Goal: Find specific page/section: Find specific page/section

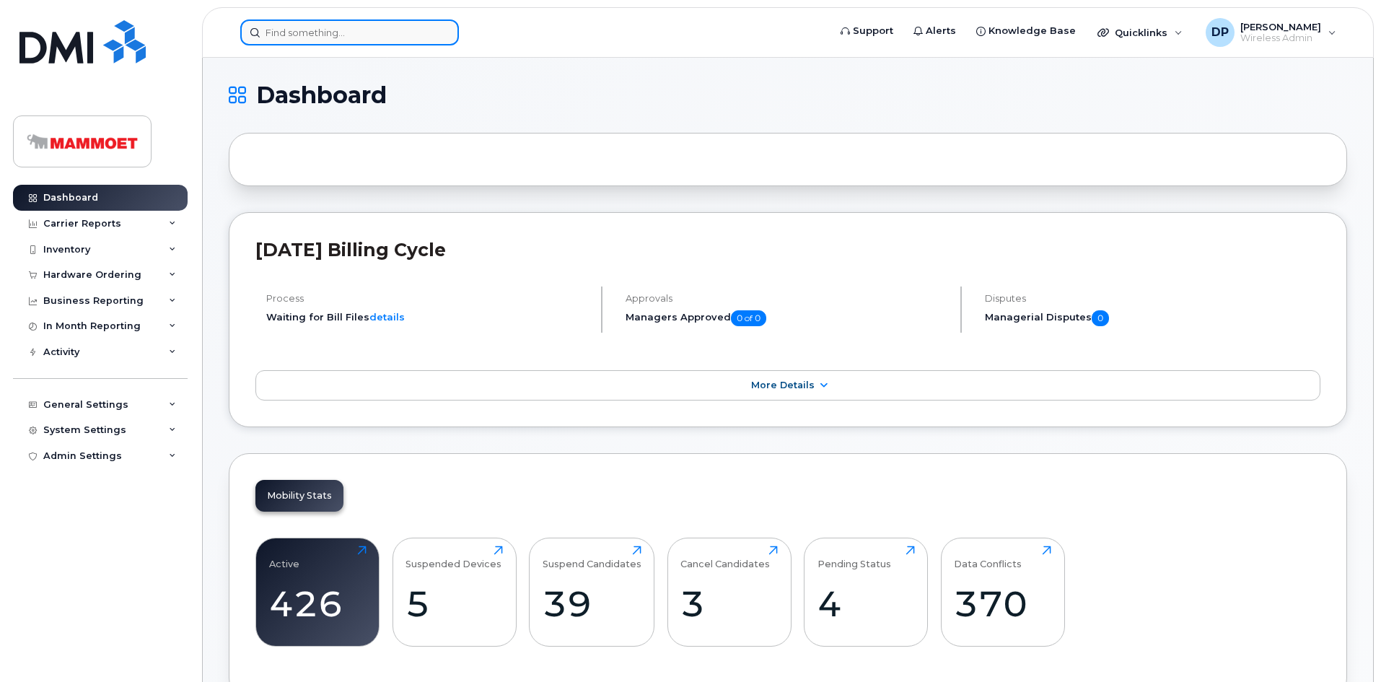
click at [335, 32] on input at bounding box center [349, 32] width 219 height 26
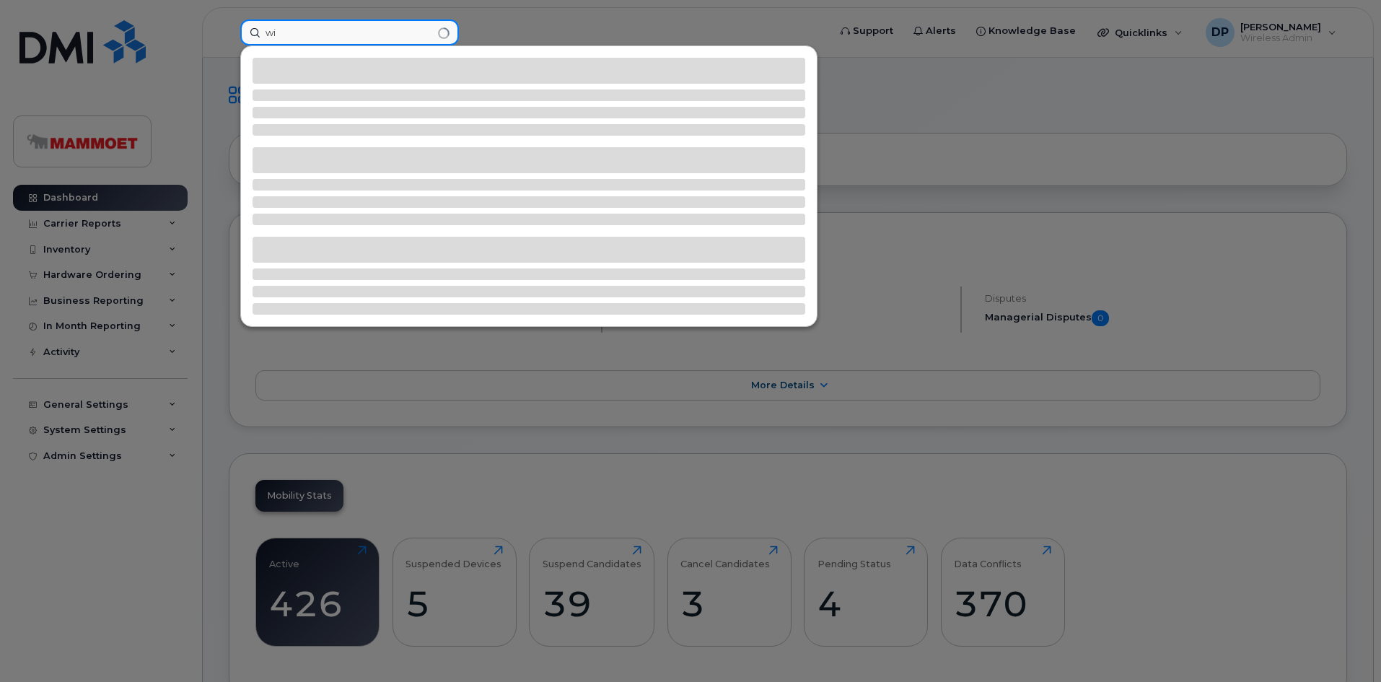
type input "w"
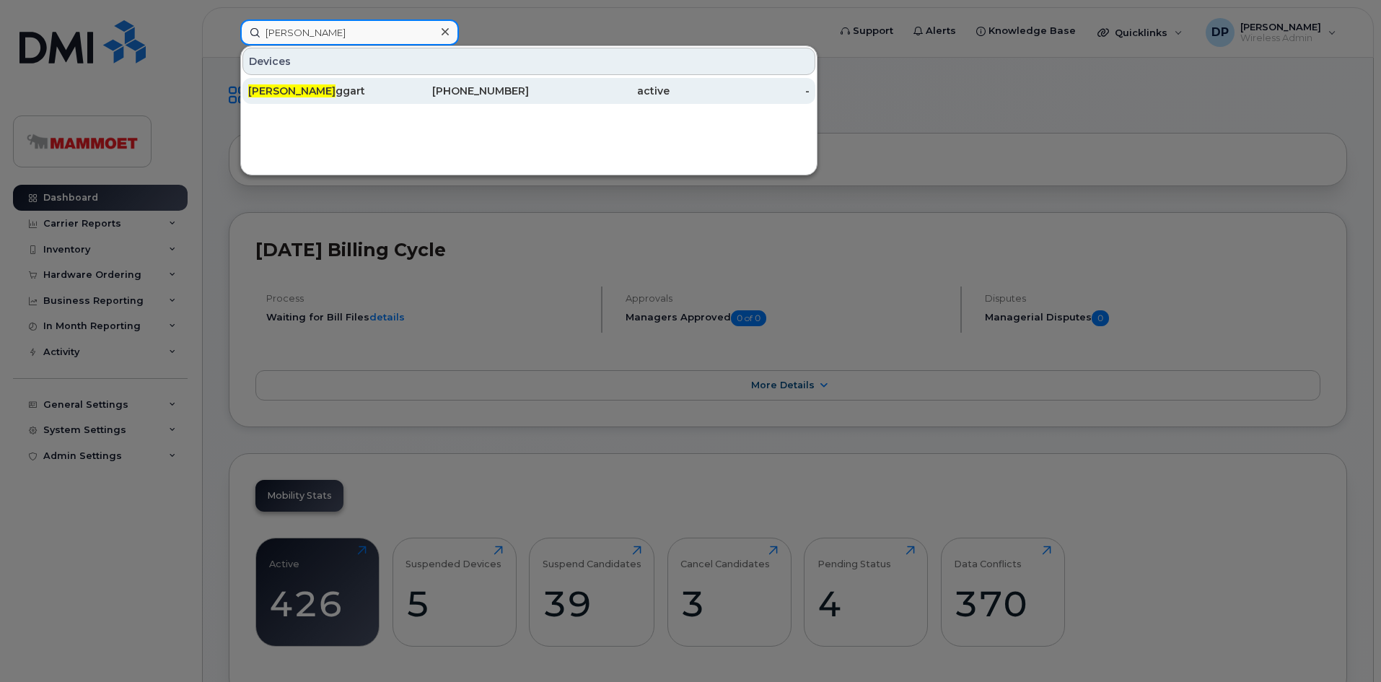
type input "[PERSON_NAME]"
click at [320, 84] on div "[PERSON_NAME] ggart" at bounding box center [318, 91] width 141 height 26
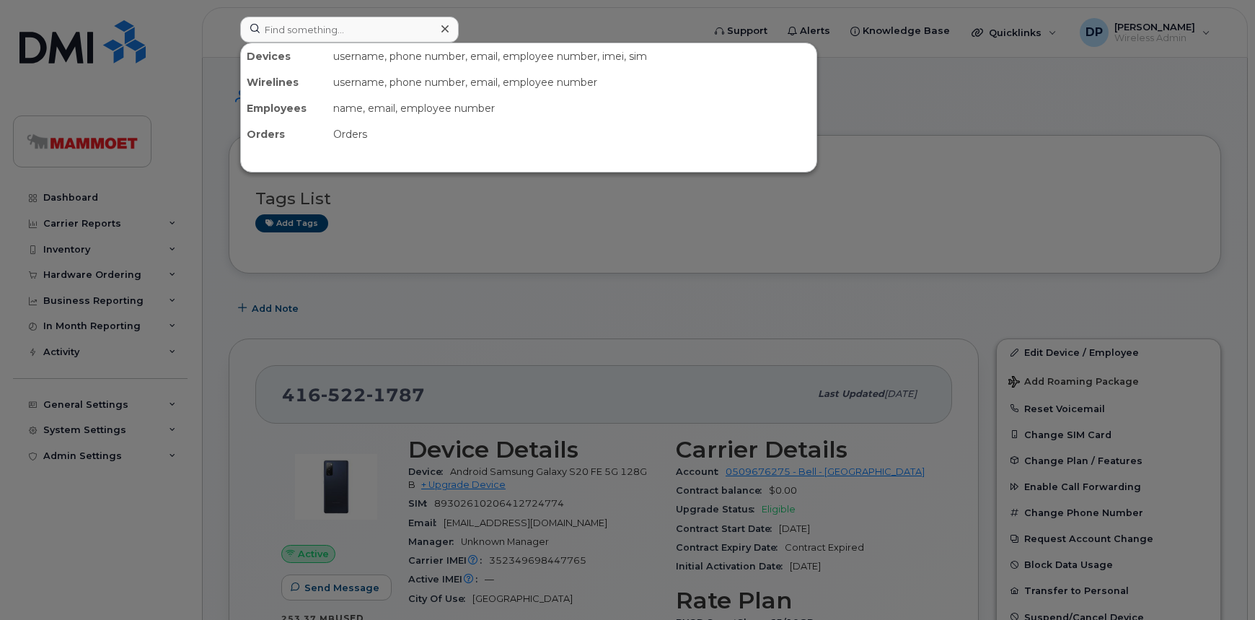
click at [361, 22] on input at bounding box center [349, 30] width 219 height 26
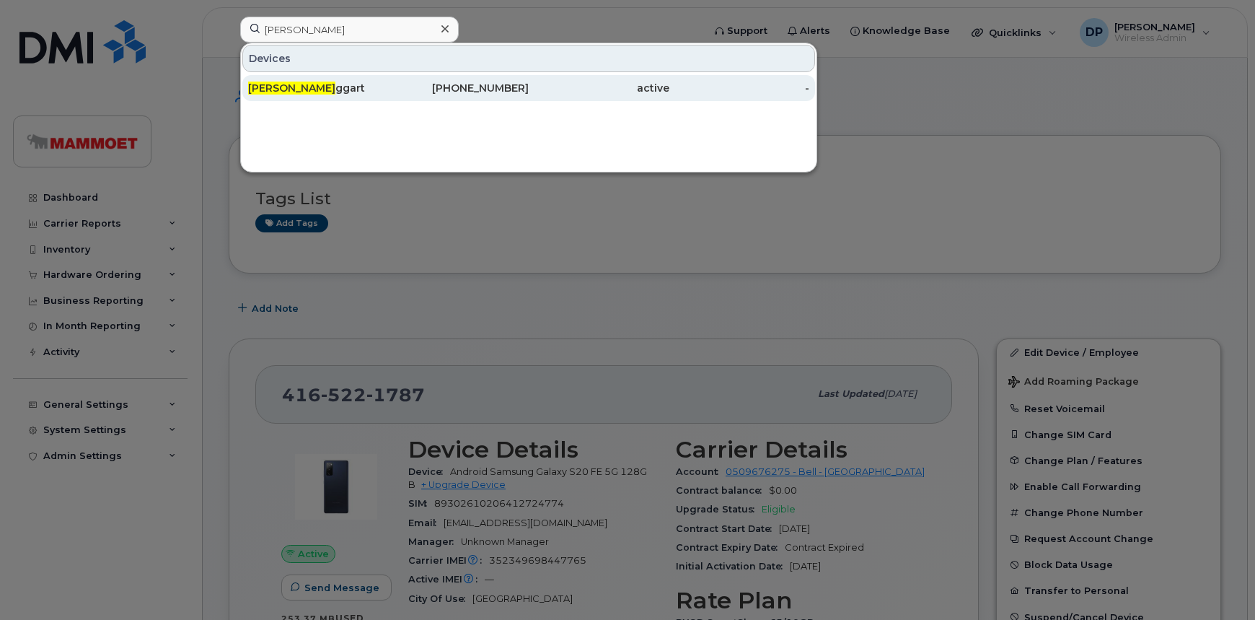
type input "[PERSON_NAME]"
drag, startPoint x: 296, startPoint y: 80, endPoint x: 312, endPoint y: 86, distance: 16.9
click at [296, 81] on div "[PERSON_NAME] ggart" at bounding box center [318, 88] width 141 height 14
